Goal: Task Accomplishment & Management: Manage account settings

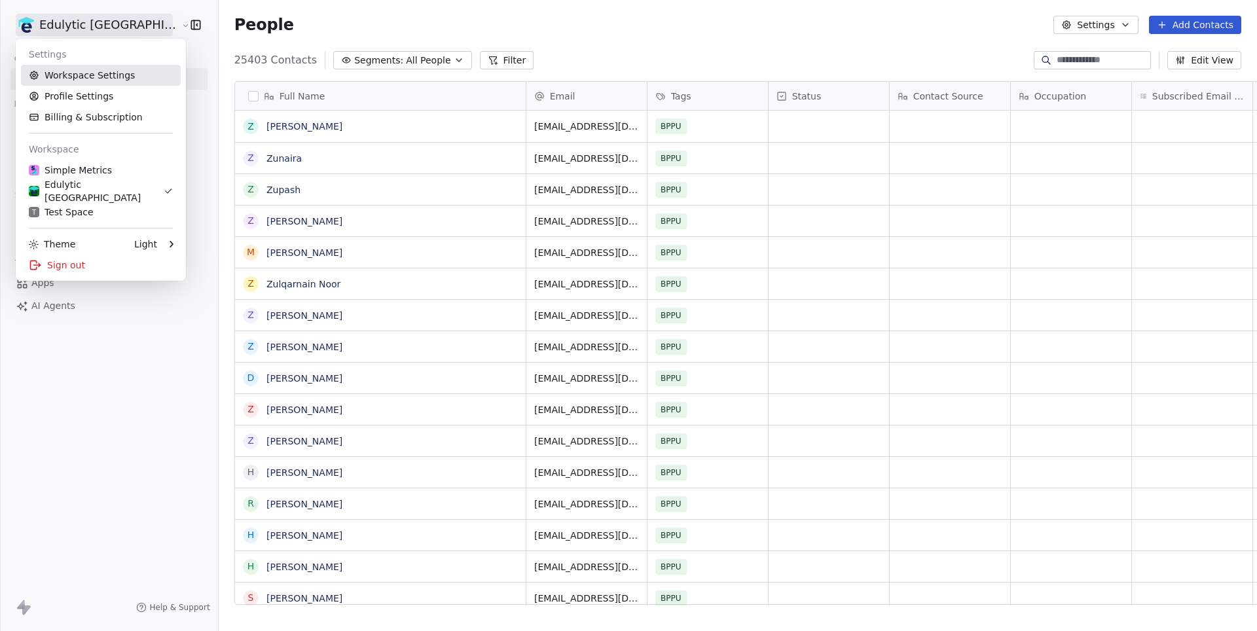
scroll to position [555, 1079]
click at [93, 71] on link "Workspace Settings" at bounding box center [101, 75] width 160 height 21
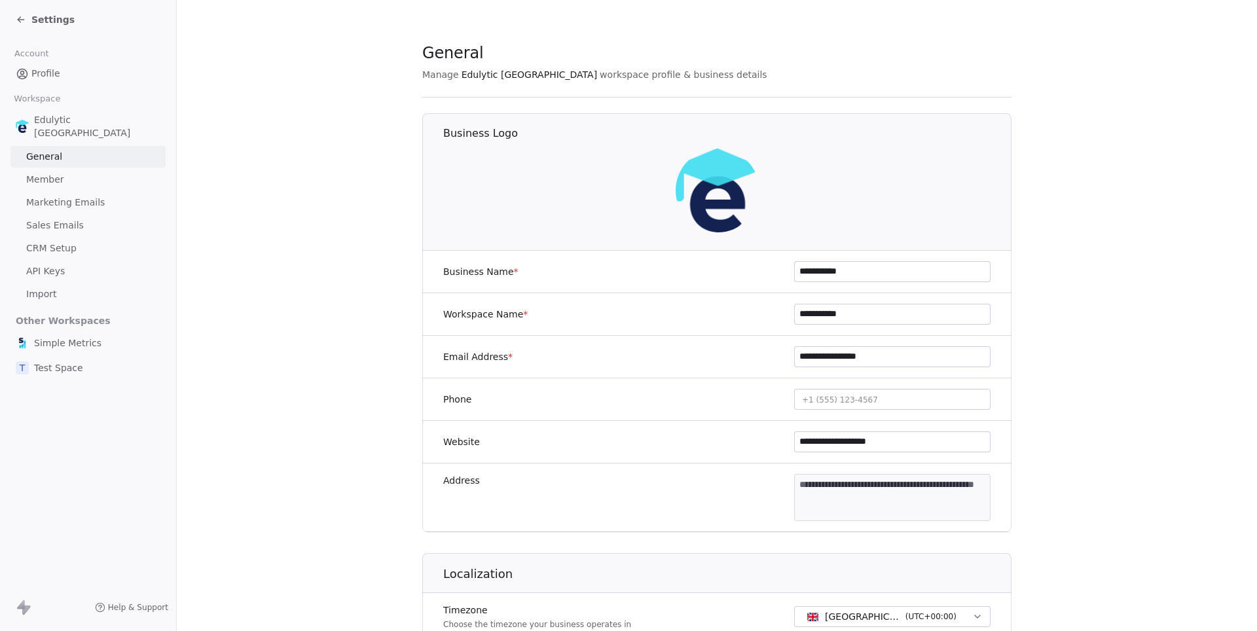
click at [58, 219] on span "Sales Emails" at bounding box center [55, 226] width 58 height 14
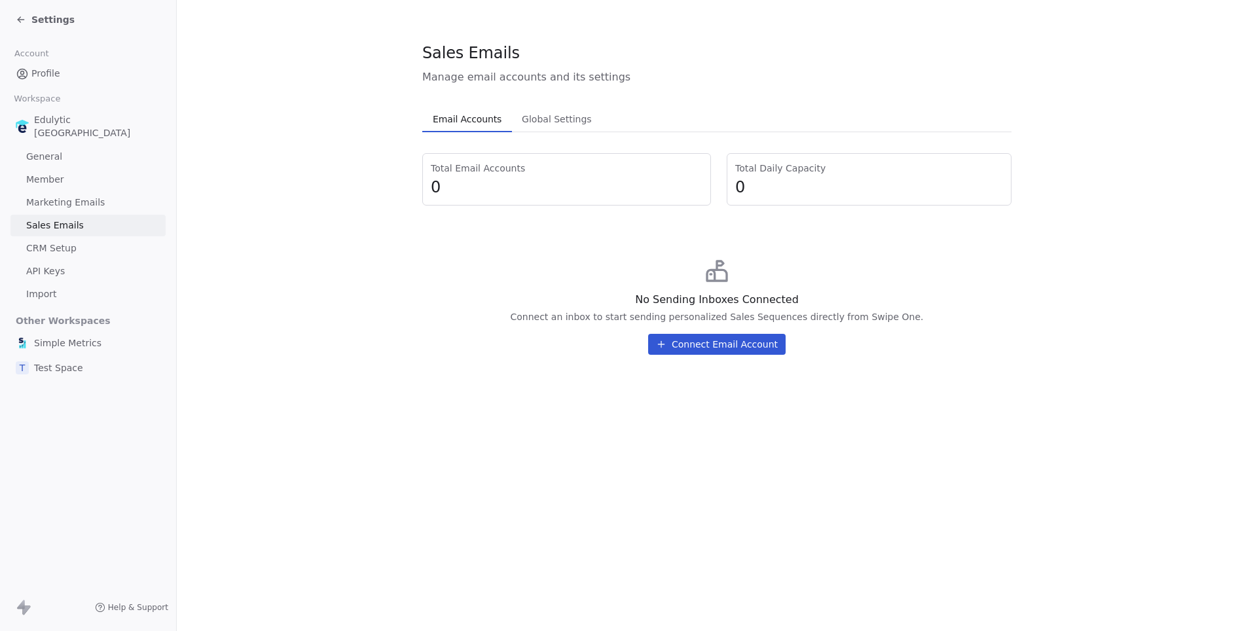
click at [65, 336] on span "Simple Metrics" at bounding box center [67, 342] width 67 height 13
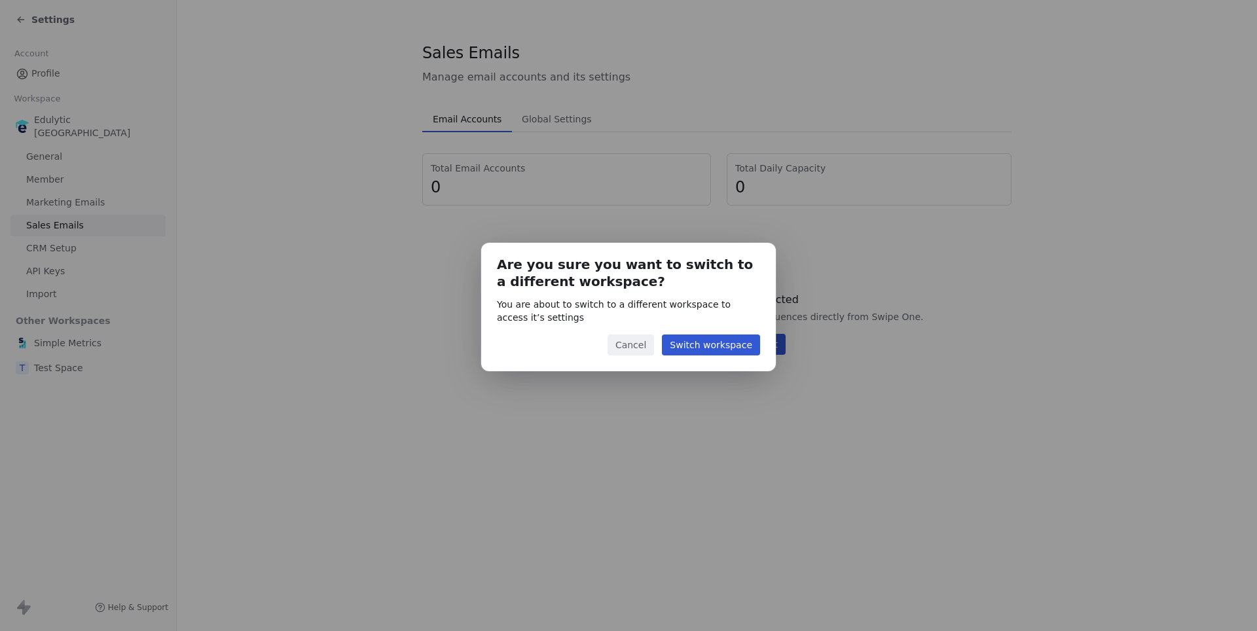
click at [681, 349] on button "Switch workspace" at bounding box center [711, 344] width 98 height 21
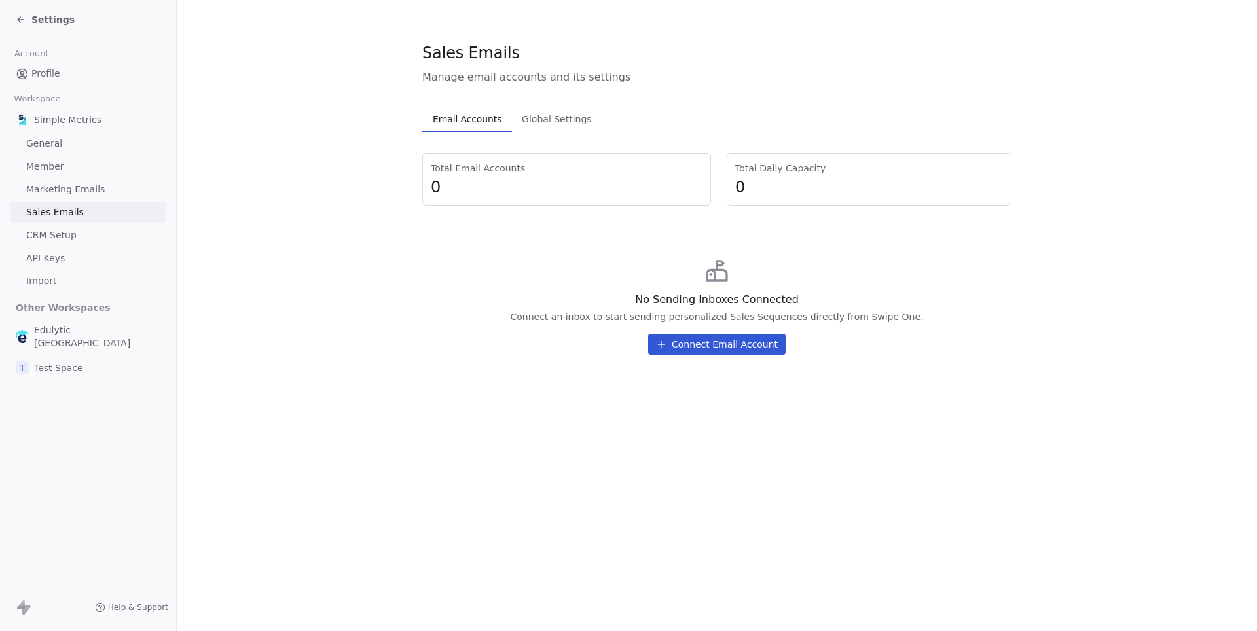
click at [81, 361] on span "Test Space" at bounding box center [58, 367] width 49 height 13
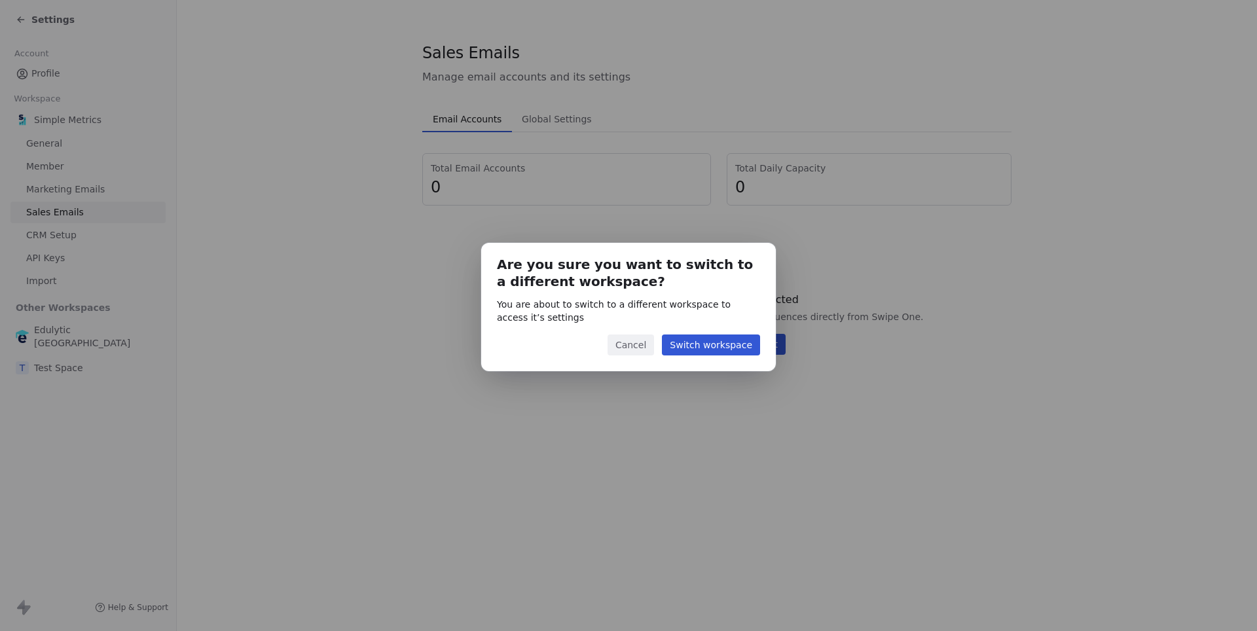
click at [729, 342] on button "Switch workspace" at bounding box center [711, 344] width 98 height 21
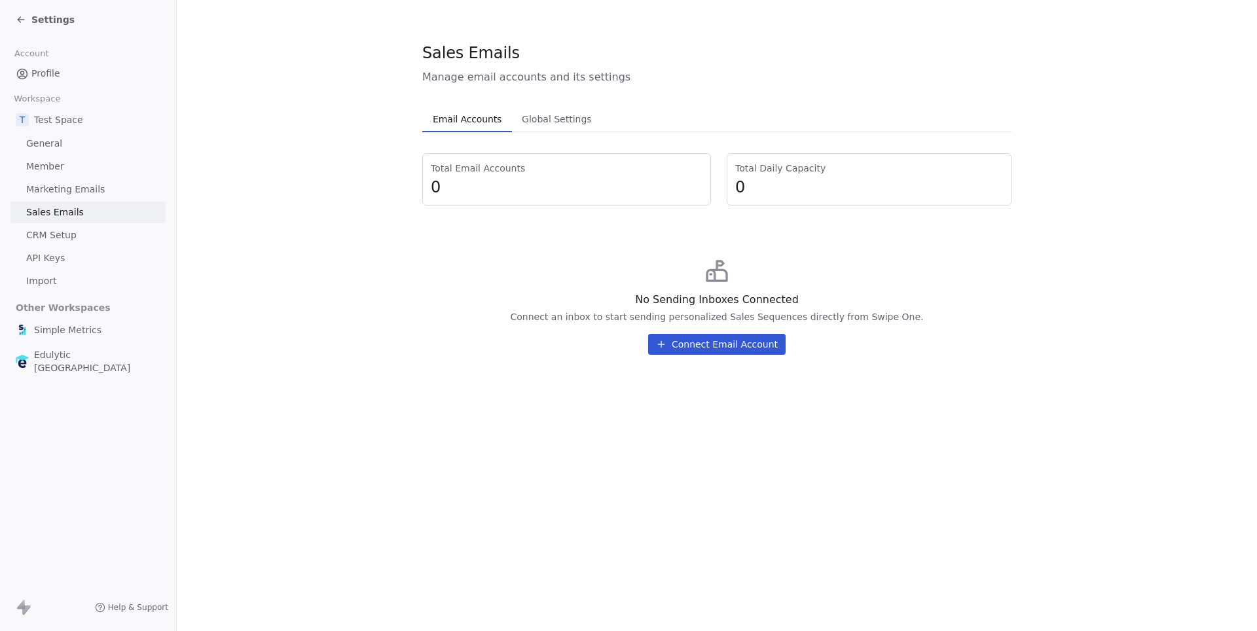
click at [69, 179] on link "Marketing Emails" at bounding box center [87, 190] width 155 height 22
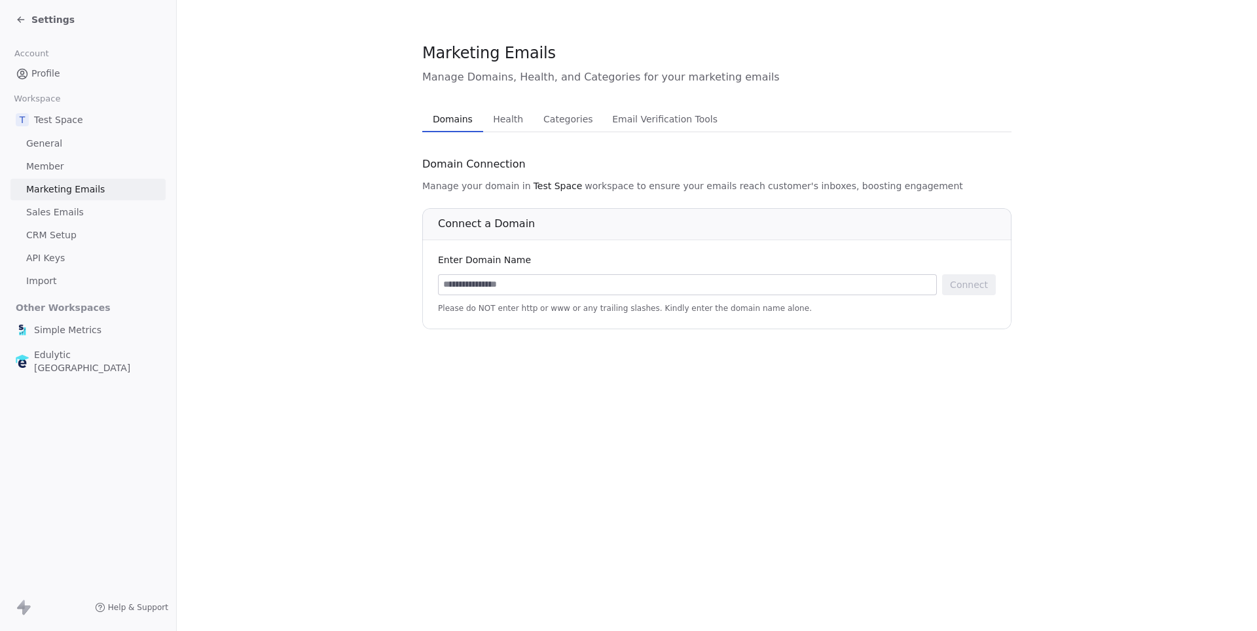
click at [58, 213] on span "Sales Emails" at bounding box center [55, 213] width 58 height 14
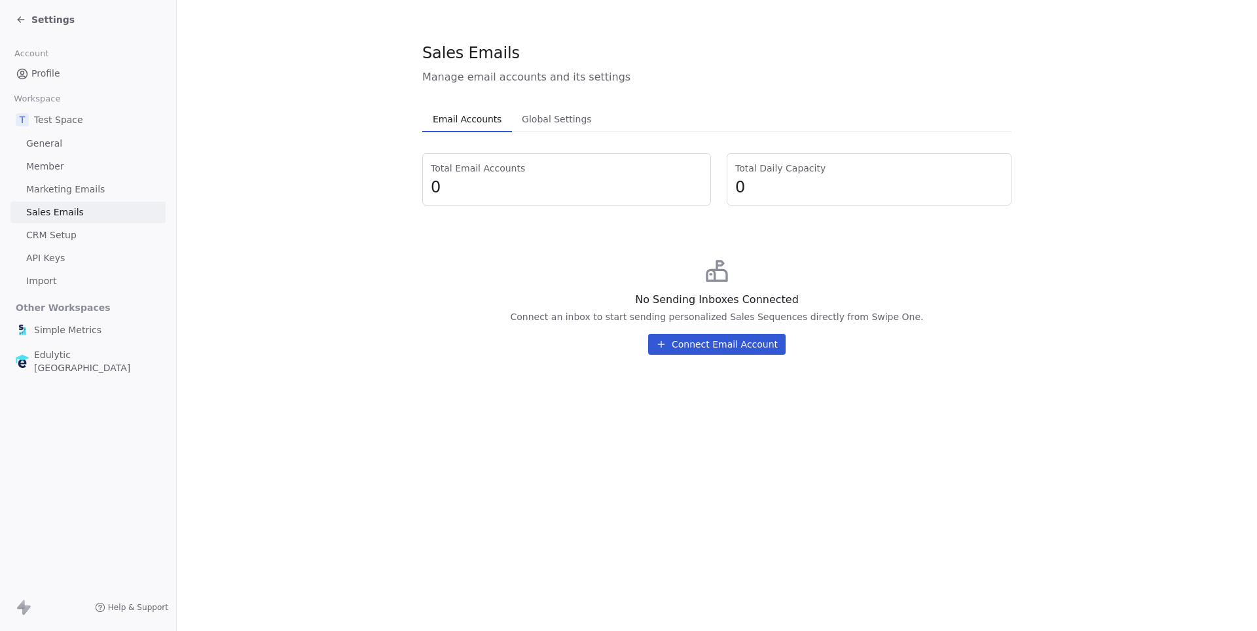
click at [82, 327] on span "Simple Metrics" at bounding box center [67, 329] width 67 height 13
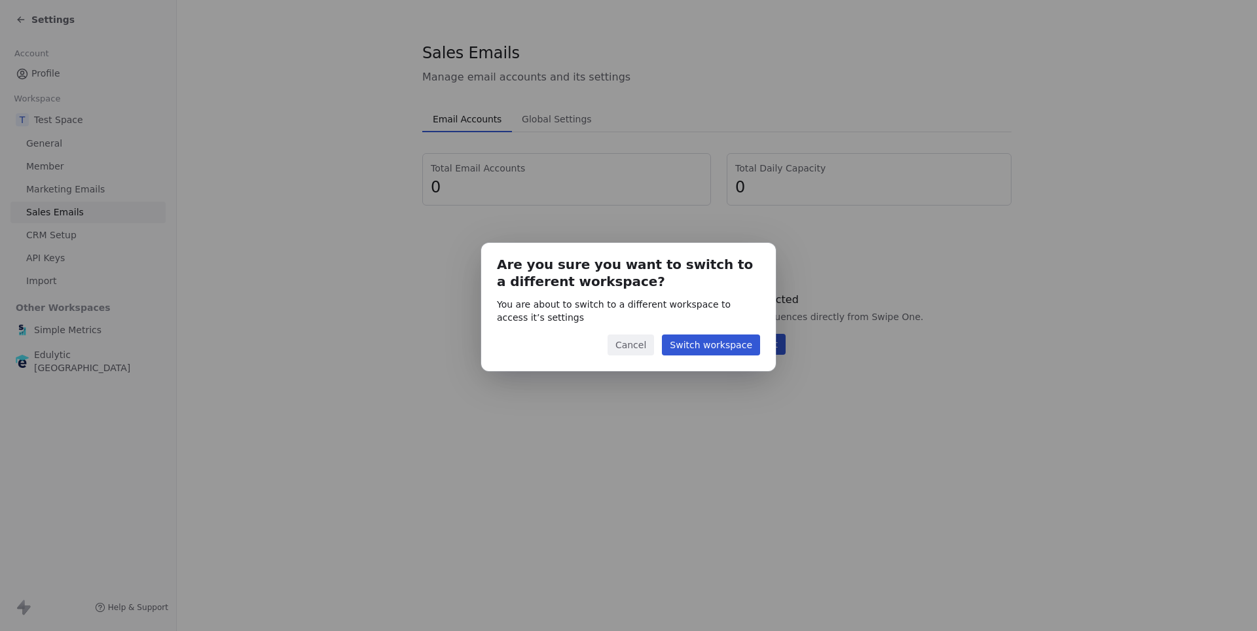
click at [699, 346] on button "Switch workspace" at bounding box center [711, 344] width 98 height 21
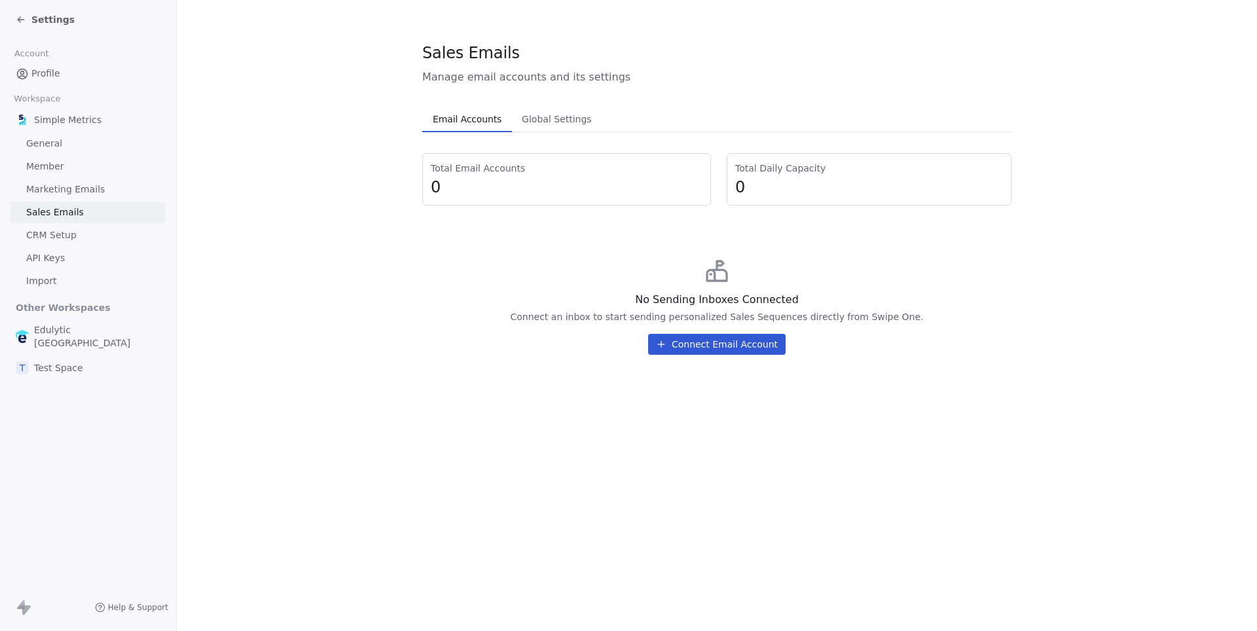
click at [697, 348] on button "Connect Email Account" at bounding box center [716, 344] width 137 height 21
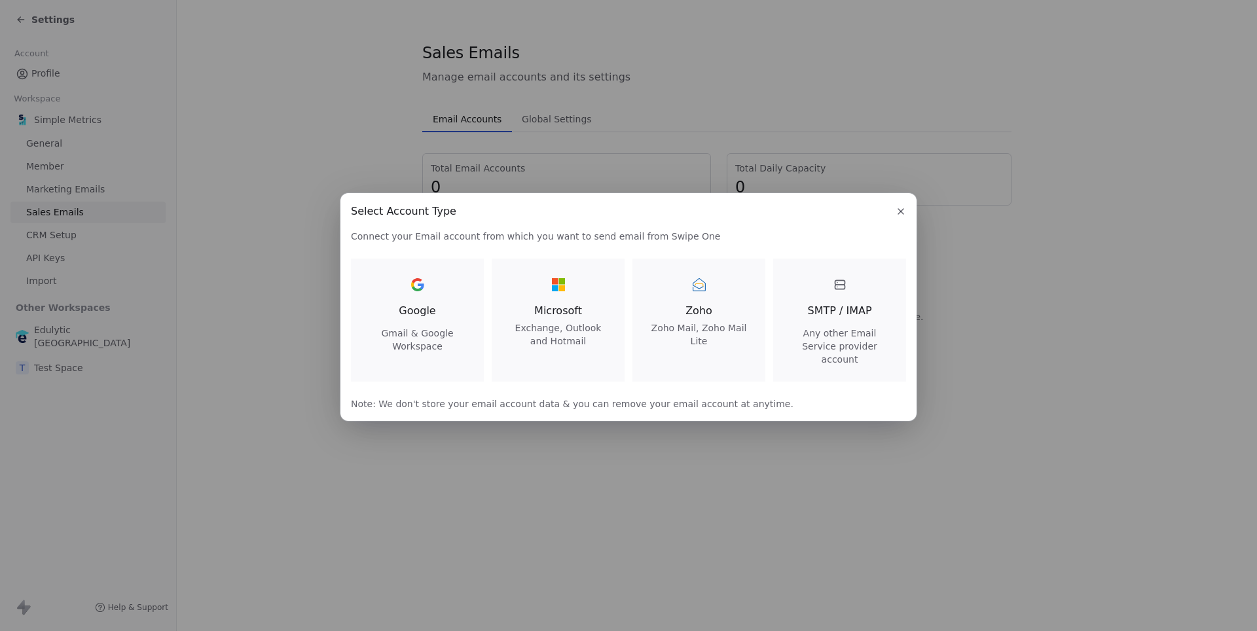
click at [846, 317] on span "SMTP / IMAP" at bounding box center [839, 311] width 64 height 16
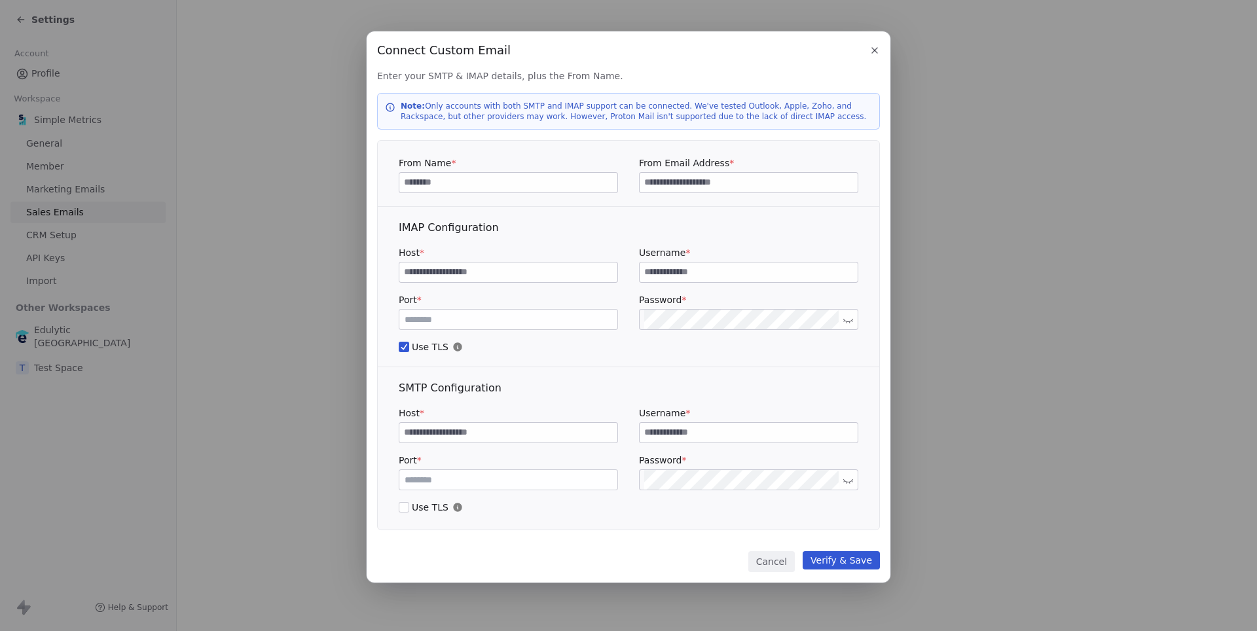
click at [873, 50] on icon "button" at bounding box center [874, 50] width 5 height 5
